Goal: Information Seeking & Learning: Learn about a topic

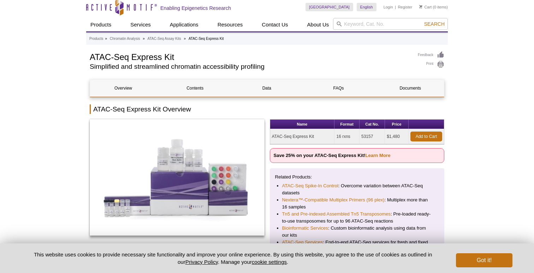
scroll to position [17, 0]
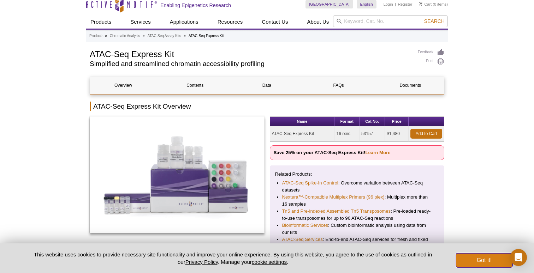
click at [475, 264] on button "Got it!" at bounding box center [484, 261] width 57 height 14
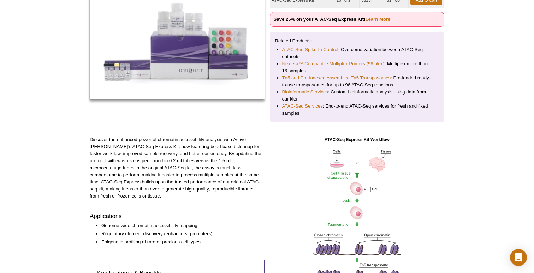
scroll to position [0, 0]
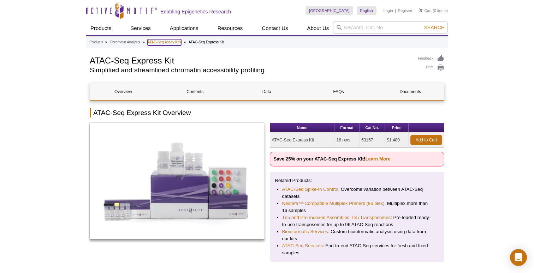
click at [171, 39] on link "ATAC-Seq Assay Kits" at bounding box center [165, 42] width 34 height 6
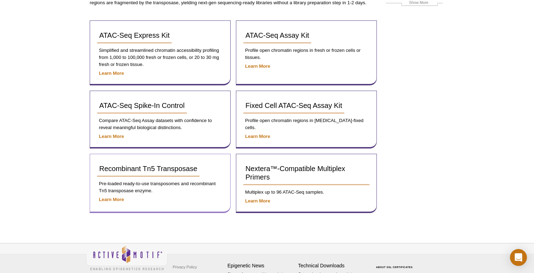
scroll to position [101, 0]
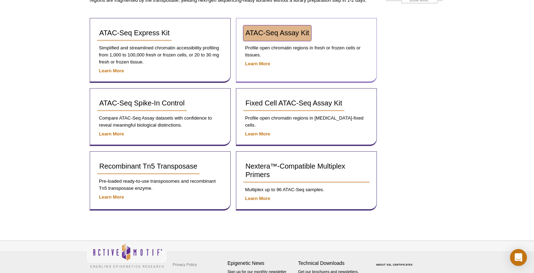
click at [293, 31] on span "ATAC-Seq Assay Kit" at bounding box center [278, 33] width 64 height 8
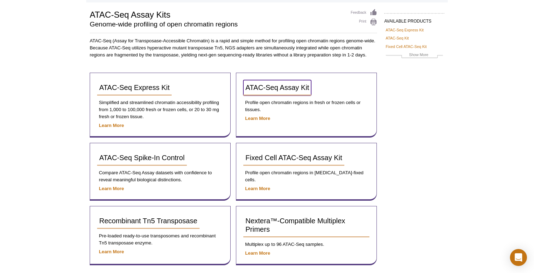
scroll to position [46, 0]
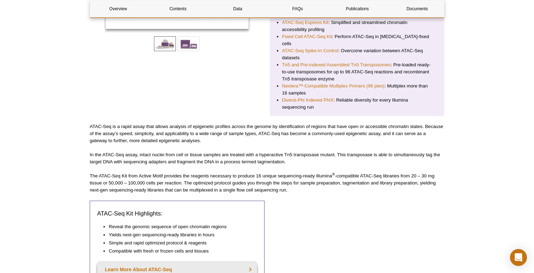
scroll to position [147, 0]
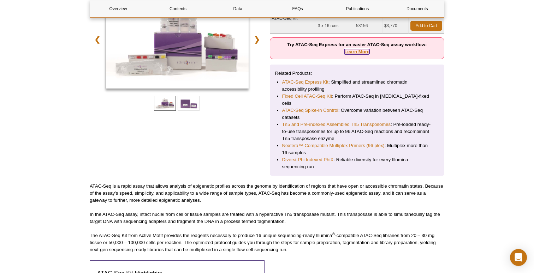
click at [362, 53] on link "Learn More" at bounding box center [357, 51] width 25 height 5
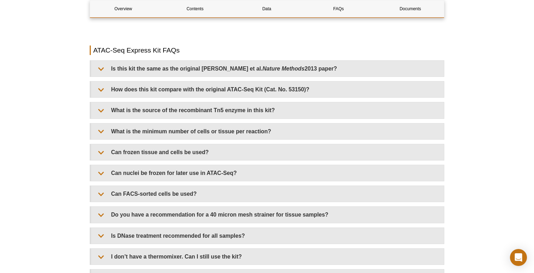
scroll to position [1440, 0]
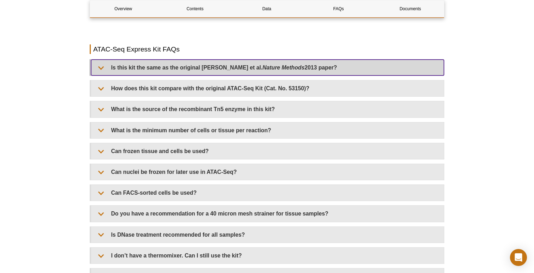
click at [275, 71] on em "Nature Methods" at bounding box center [284, 68] width 42 height 6
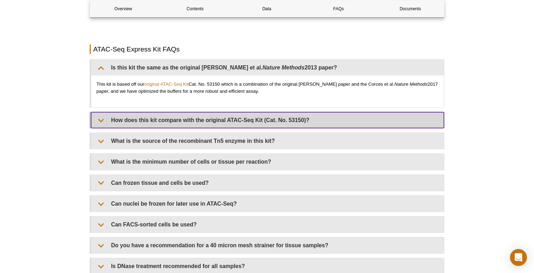
click at [239, 119] on summary "How does this kit compare with the original ATAC-Seq Kit (Cat. No. 53150)?" at bounding box center [267, 120] width 353 height 16
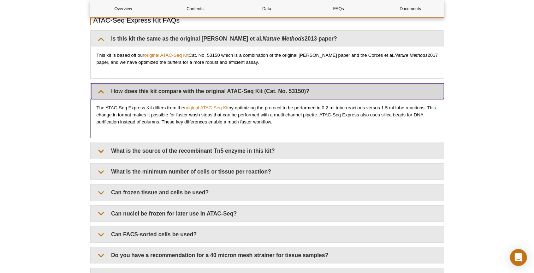
scroll to position [1472, 0]
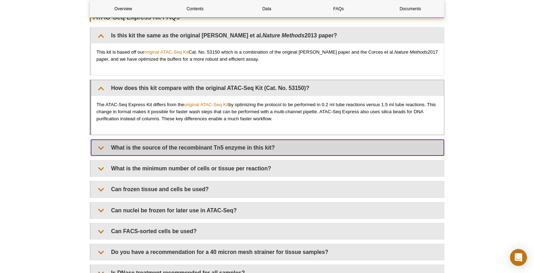
click at [225, 155] on summary "What is the source of the recombinant Tn5 enzyme in this kit?" at bounding box center [267, 148] width 353 height 16
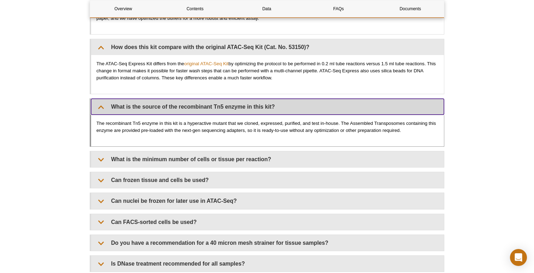
scroll to position [1514, 0]
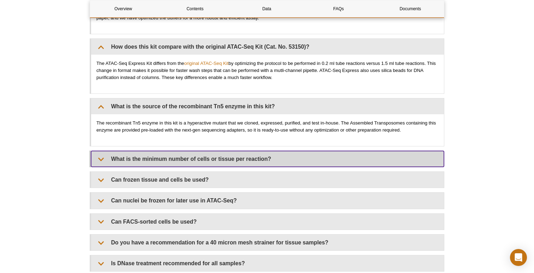
click at [209, 164] on summary "What is the minimum number of cells or tissue per reaction?" at bounding box center [267, 159] width 353 height 16
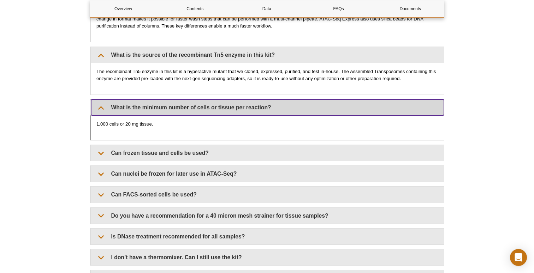
scroll to position [1566, 0]
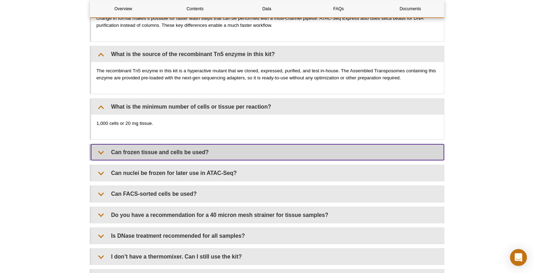
click at [207, 152] on summary "Can frozen tissue and cells be used?" at bounding box center [267, 153] width 353 height 16
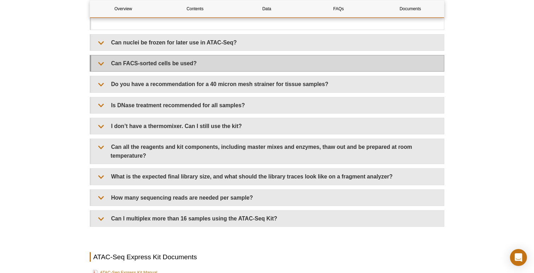
scroll to position [1729, 0]
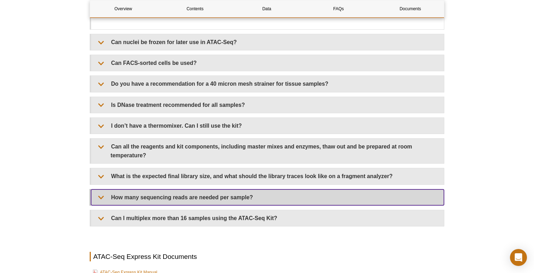
click at [201, 198] on summary "How many sequencing reads are needed per sample?" at bounding box center [267, 198] width 353 height 16
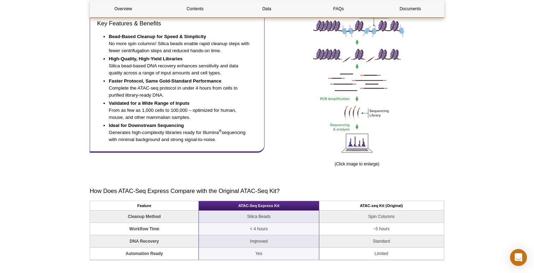
scroll to position [0, 0]
